Goal: Task Accomplishment & Management: Complete application form

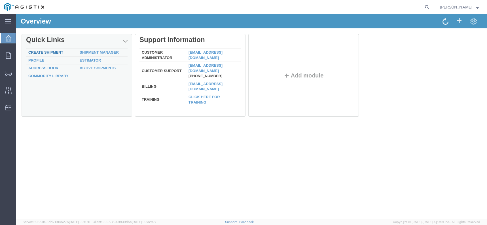
click at [58, 54] on link "Create Shipment" at bounding box center [45, 52] width 35 height 4
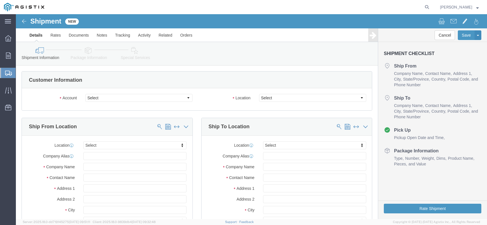
select select
click select "Select BK JA Holdings Inc PG&E"
select select "9596"
click select "Select BK JA Holdings Inc PG&E"
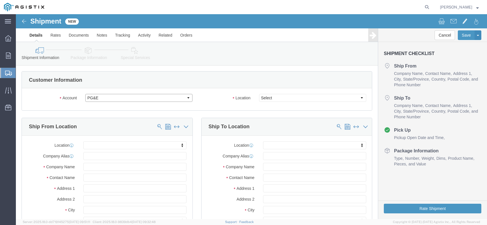
select select "PURCHORD"
select select
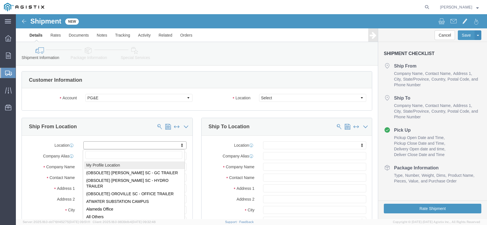
select select "MYPROFILE"
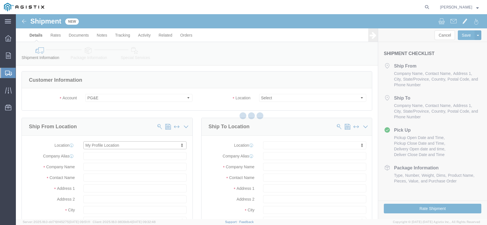
type input "BK JA Holdings Inc"
type input "[PERSON_NAME]"
type input "[STREET_ADDRESS]"
type input "[PERSON_NAME]"
type input "77477"
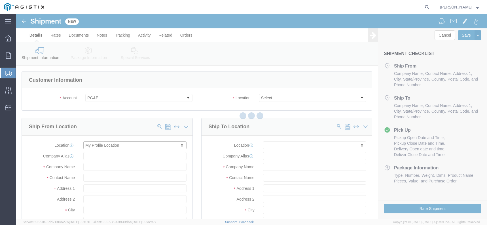
type input "[US_STATE]"
type input "[PHONE_NUMBER]"
type input "[EMAIL_ADDRESS][DOMAIN_NAME]"
checkbox input "true"
select select "[GEOGRAPHIC_DATA]"
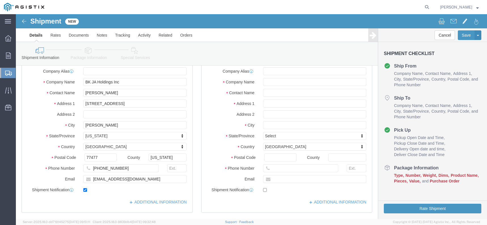
scroll to position [85, 0]
drag, startPoint x: 90, startPoint y: 78, endPoint x: 61, endPoint y: 78, distance: 28.3
click div "Contact Name [PERSON_NAME]"
type input "[PERSON_NAME]"
drag, startPoint x: 83, startPoint y: 164, endPoint x: 72, endPoint y: 163, distance: 10.8
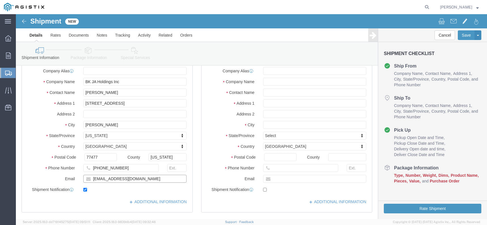
click div "[EMAIL_ADDRESS][DOMAIN_NAME]"
type input "[EMAIL_ADDRESS][DOMAIN_NAME]"
click div "ADDITIONAL INFORMATION"
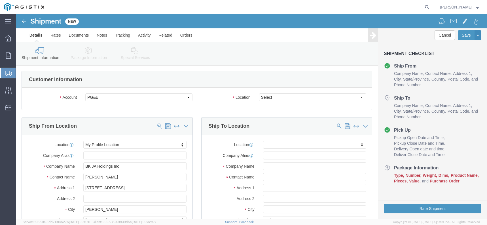
scroll to position [0, 0]
click select "Select All Others [GEOGRAPHIC_DATA] [GEOGRAPHIC_DATA] [GEOGRAPHIC_DATA] [GEOGRA…"
select select "23082"
click select "Select All Others [GEOGRAPHIC_DATA] [GEOGRAPHIC_DATA] [GEOGRAPHIC_DATA] [GEOGRA…"
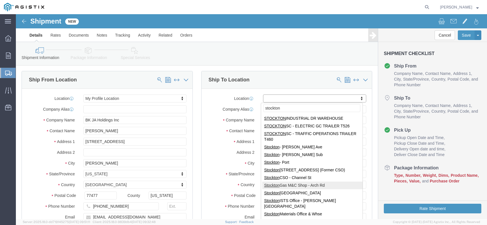
scroll to position [57, 0]
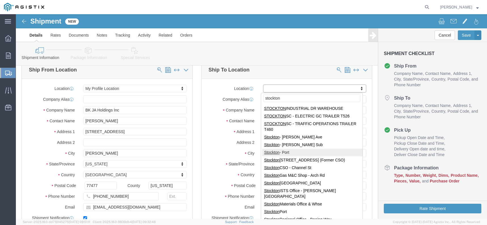
type input "stockton"
select select "38226"
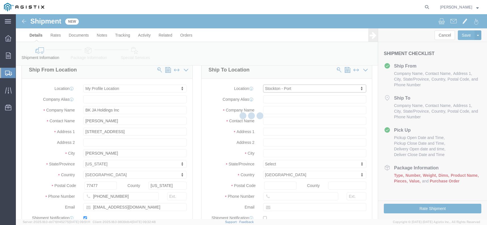
type input "PG&E"
type input "[STREET_ADDRESS]"
type input "Stockton"
type input "95206"
select select "CA"
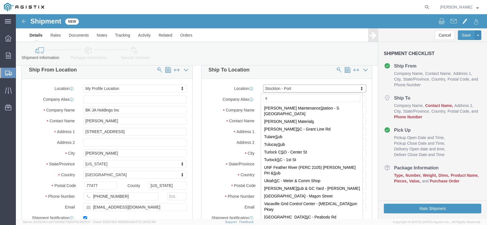
scroll to position [0, 0]
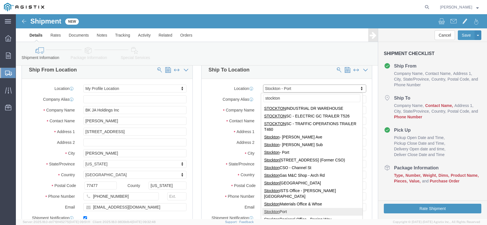
type input "stockton"
select select "46111"
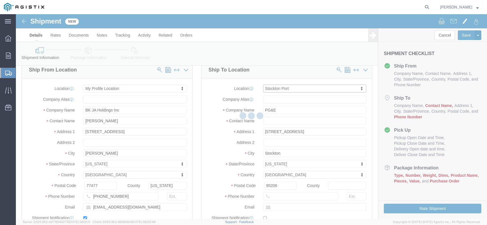
type input "[STREET_ADDRESS][PERSON_NAME]"
type input "95204"
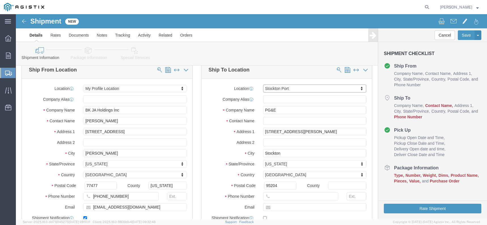
select select "CA"
click input "text"
type input "r"
type input "Receiving"
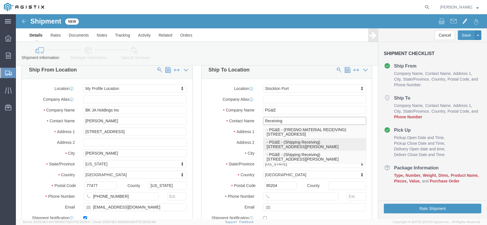
click p "- PG&E - (Shipping Receiving) [STREET_ADDRESS][PERSON_NAME]"
select select
type input "Shipping Receiving"
select select "CA"
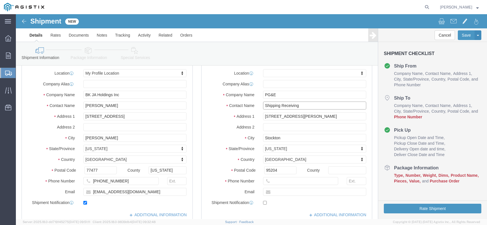
scroll to position [85, 0]
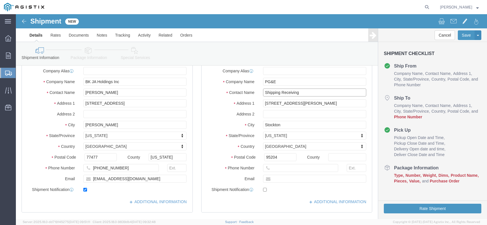
type input "Shipping Receiving"
click input "text"
type input "[PHONE_NUMBER]"
click label
click input "checkbox"
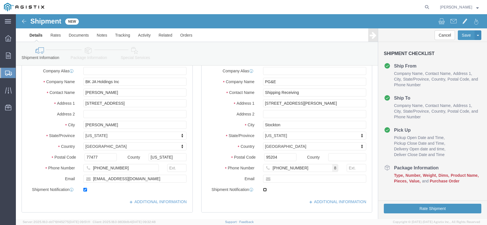
checkbox input "true"
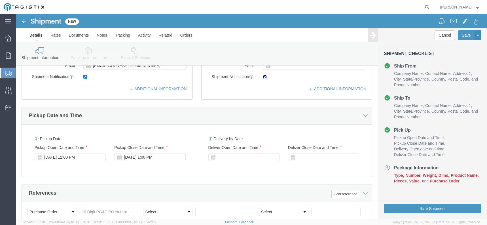
scroll to position [198, 0]
click icon
click div "[DATE] 12:00 PM"
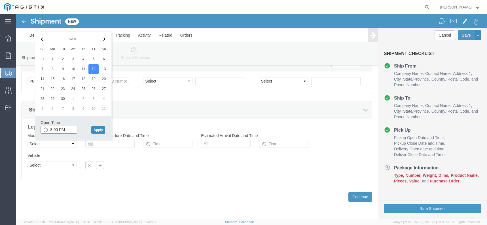
type input "3:00 PM"
click button "Apply"
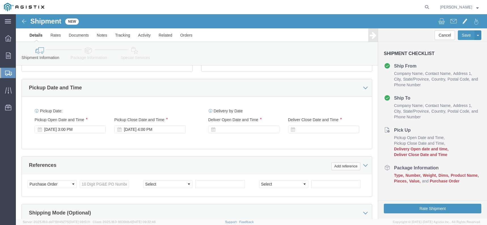
scroll to position [215, 0]
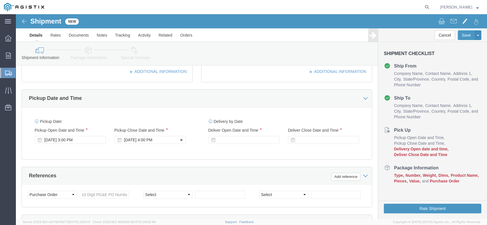
click div "[DATE] 4:00 PM"
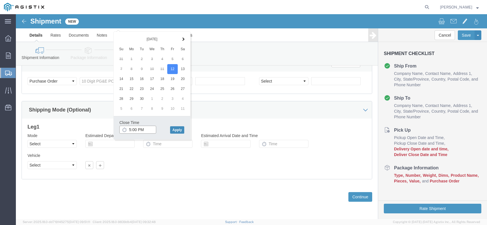
type input "5:00 PM"
click button "Apply"
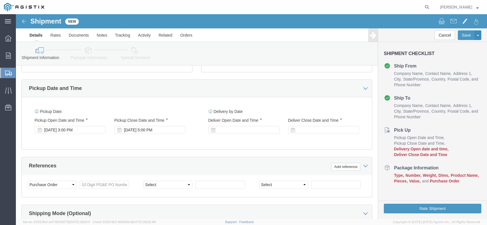
scroll to position [215, 0]
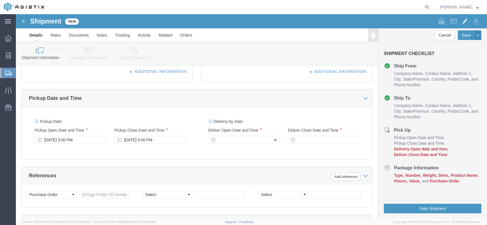
click div
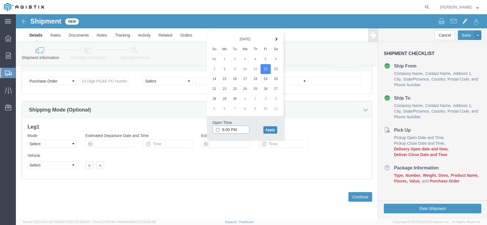
type input "8:00 PM"
click button "Apply"
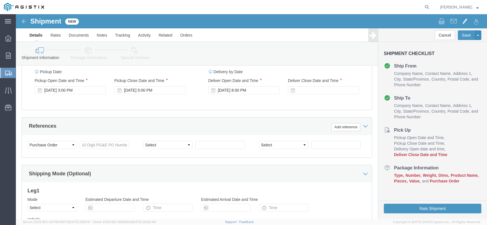
scroll to position [243, 0]
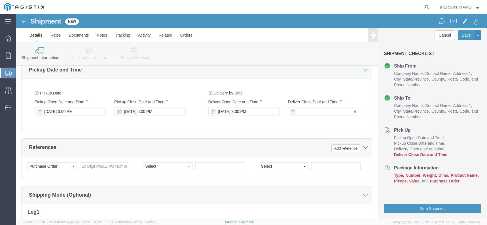
click div
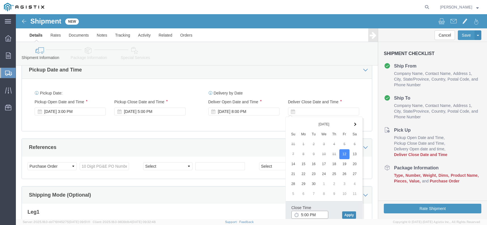
type input "5:00 PM"
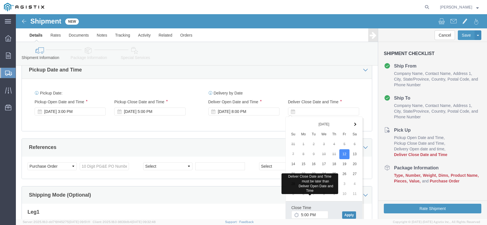
click button "Apply"
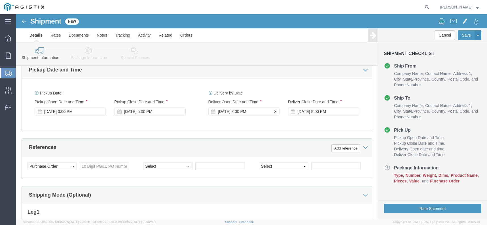
click div "[DATE] 8:00 PM"
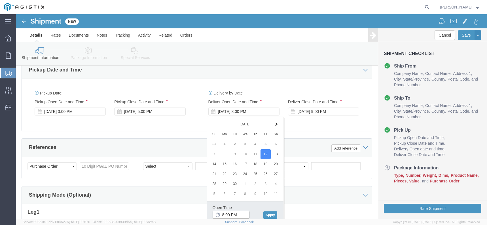
click input "8:00 PM"
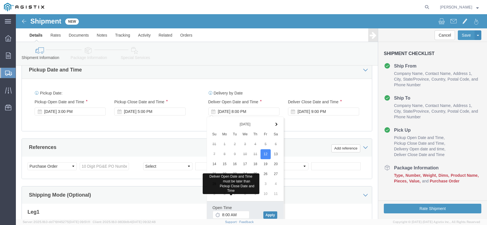
click button "Apply"
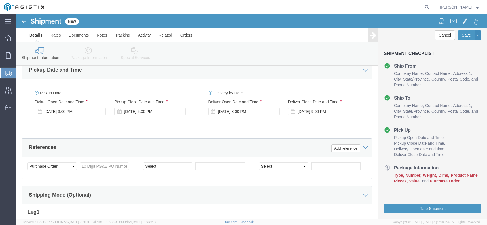
click h3 "Leg 1"
click div "[DATE] 8:00 PM"
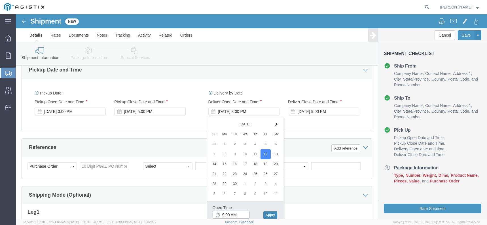
type input "9:00 AM"
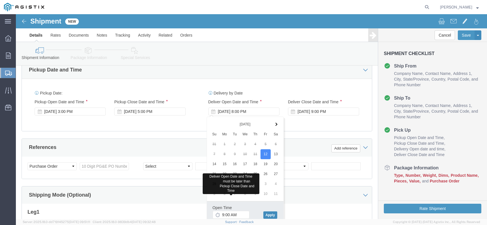
click button "Apply"
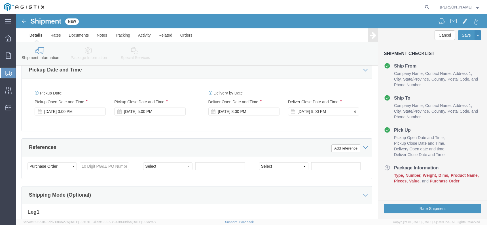
click div "[DATE] 9:00 PM"
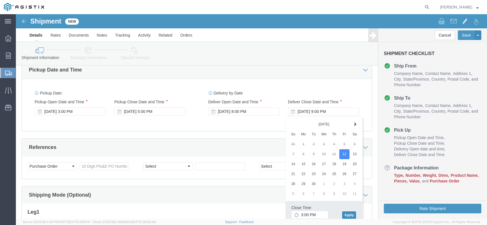
click button "Apply"
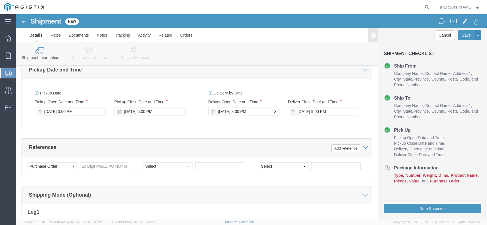
click div "[DATE] 8:00 PM"
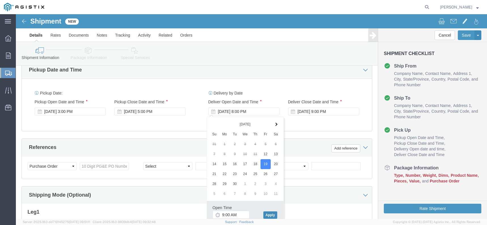
click button "Apply"
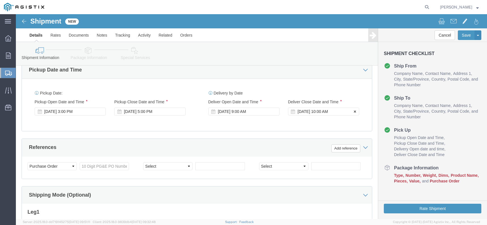
click div "[DATE] 10:00 AM"
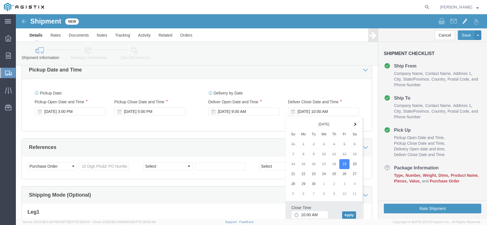
click button "Apply"
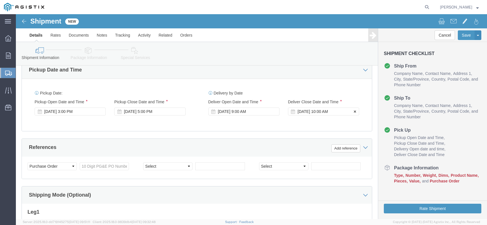
click div "[DATE] 10:00 AM"
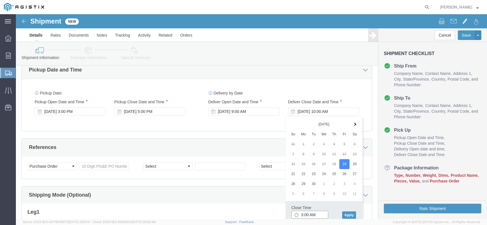
click input "3:00 AM"
type input "3:00 PM"
click button "Apply"
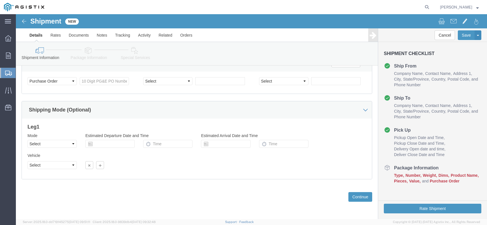
scroll to position [300, 0]
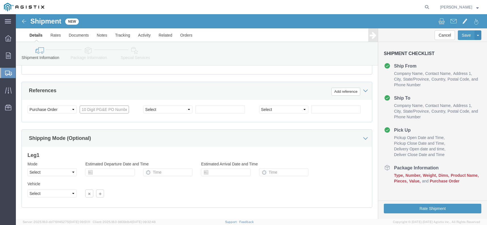
click input "text"
type input "3501411148"
click select "Select Account Type Activity ID Airline Appointment Number ASN Batch Request # …"
select select "SALEORDR"
click select "Select Account Type Activity ID Airline Appointment Number ASN Batch Request # …"
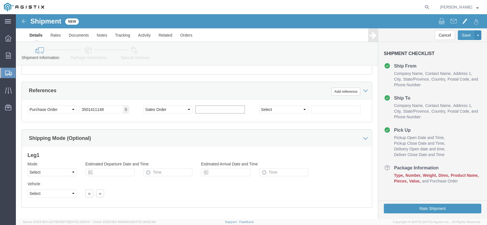
click input "text"
type input "3938"
click div "Shipping Mode (Optional)"
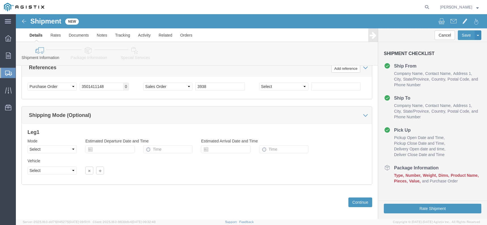
scroll to position [328, 0]
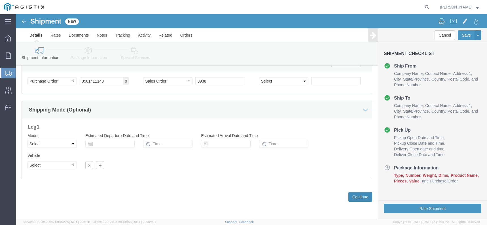
click button "Continue"
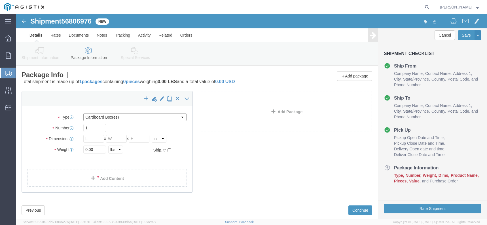
click select "Select Bulk Bundle(s) Cardboard Box(es) Carton(s) Crate(s) Drum(s) (Fiberboard)…"
select select "PSNS"
click select "Select Bulk Bundle(s) Cardboard Box(es) Carton(s) Crate(s) Drum(s) (Fiberboard)…"
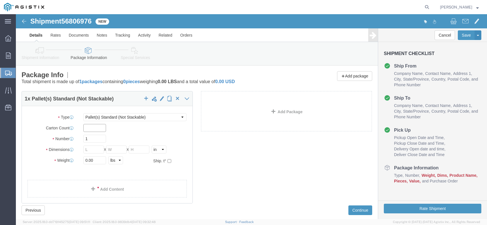
click input "text"
type input "2"
click input "text"
type input "40"
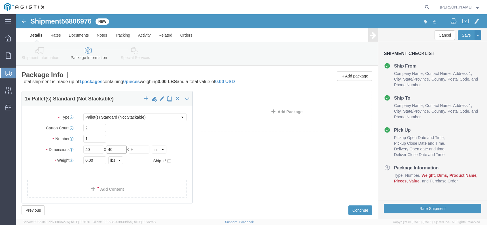
type input "40"
type input "36"
type input "125"
click link "Add Content"
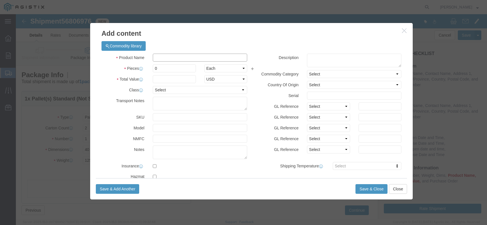
click input "text"
type input "Rectifier"
type input "4"
click select "Select Bag Barrels 100Board Feet Bottle Box Blister Pack Carats Can Capsule Car…"
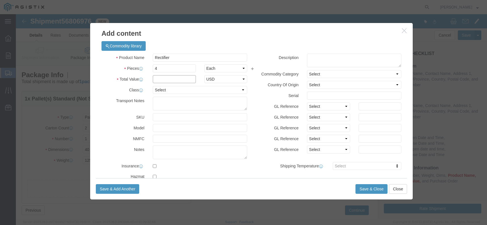
click input "text"
type input "15344.00"
select select "USD"
click input "text"
type input "061700"
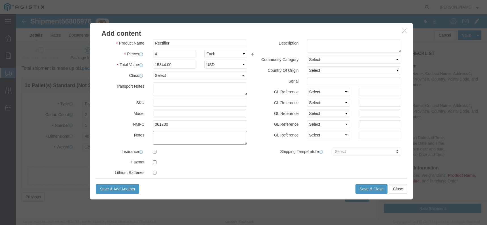
scroll to position [22, 0]
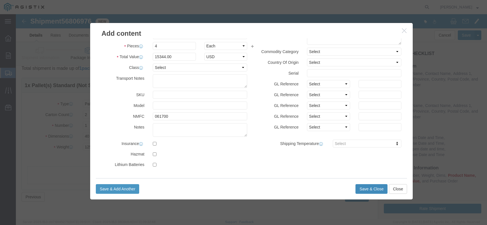
click button "Save & Close"
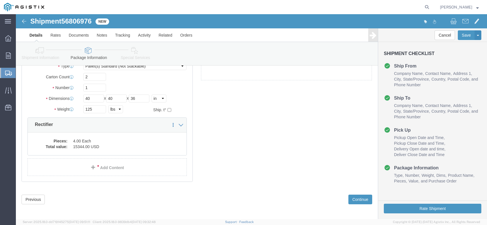
scroll to position [54, 0]
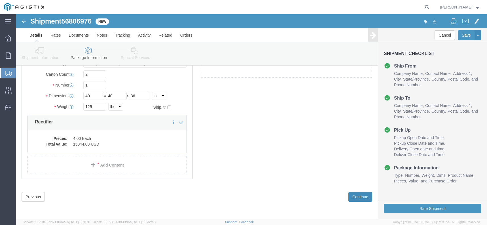
click button "Continue"
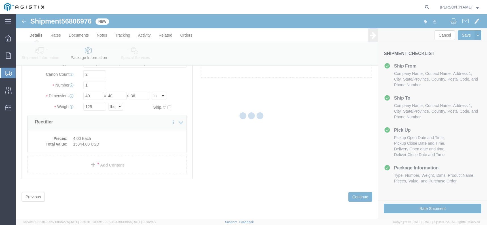
scroll to position [0, 0]
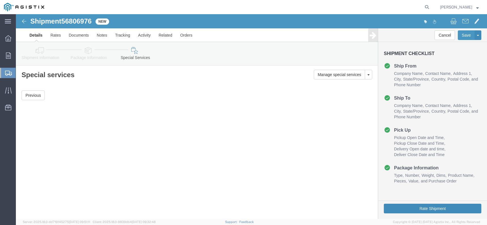
click button "Rate Shipment"
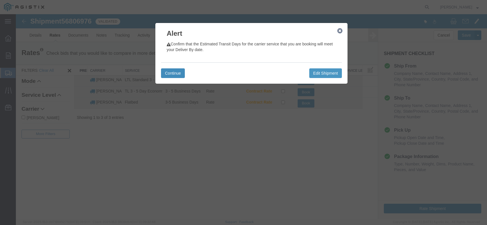
drag, startPoint x: 172, startPoint y: 69, endPoint x: 186, endPoint y: 84, distance: 21.1
click at [172, 70] on button "Continue" at bounding box center [173, 73] width 24 height 10
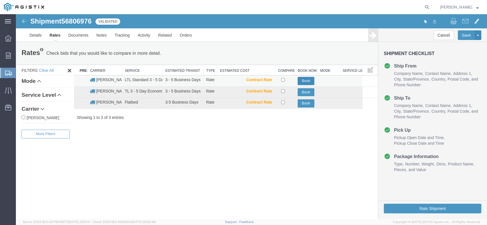
click at [305, 80] on button "Book" at bounding box center [305, 81] width 17 height 8
